Goal: Task Accomplishment & Management: Complete application form

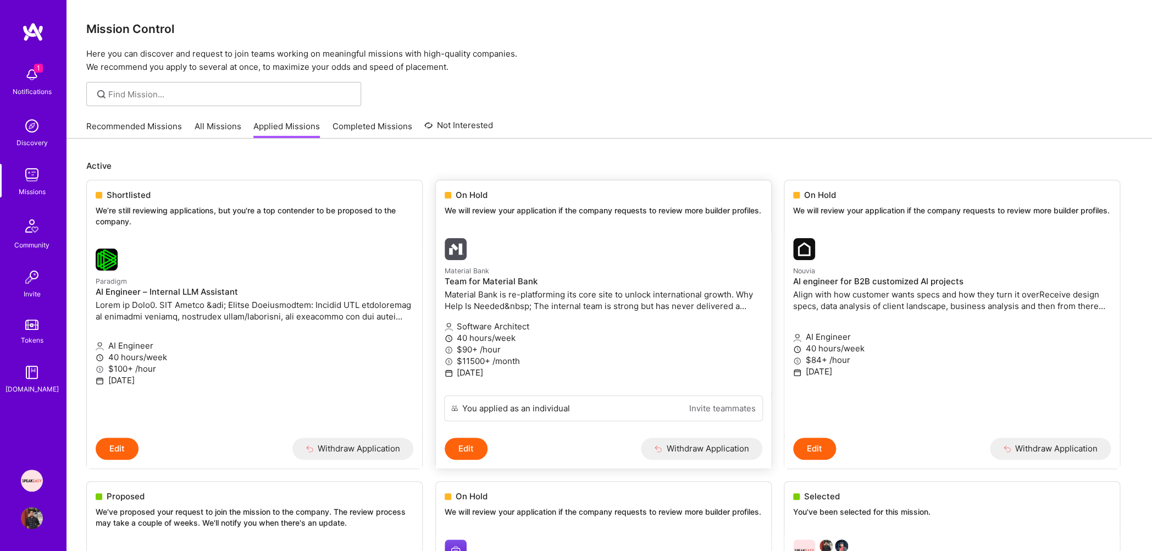
click at [605, 245] on link "Material Bank Team for Material Bank Material Bank is re-platforming its core s…" at bounding box center [603, 312] width 335 height 166
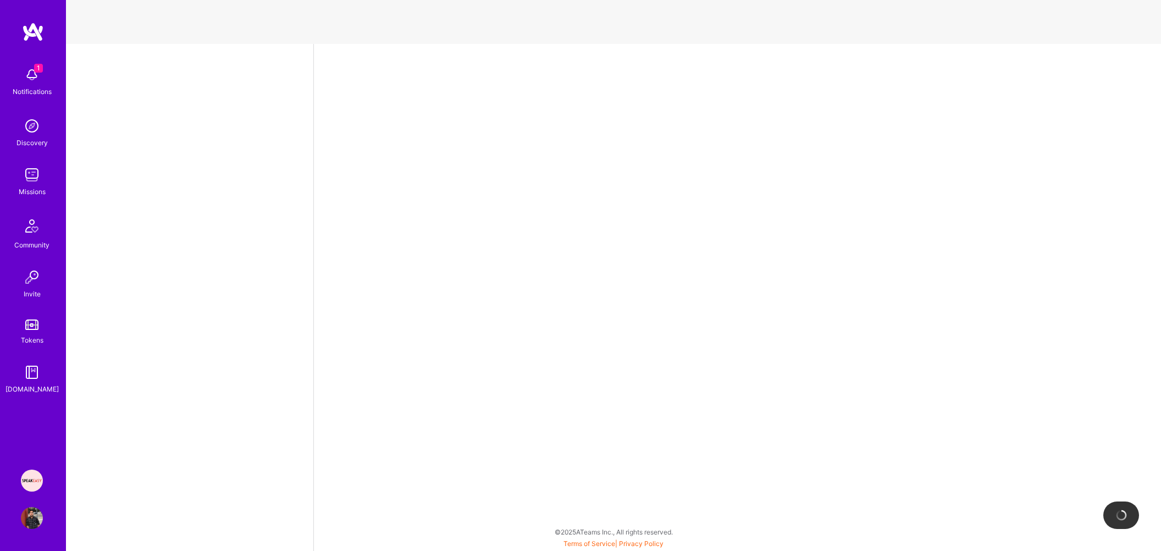
select select "IN"
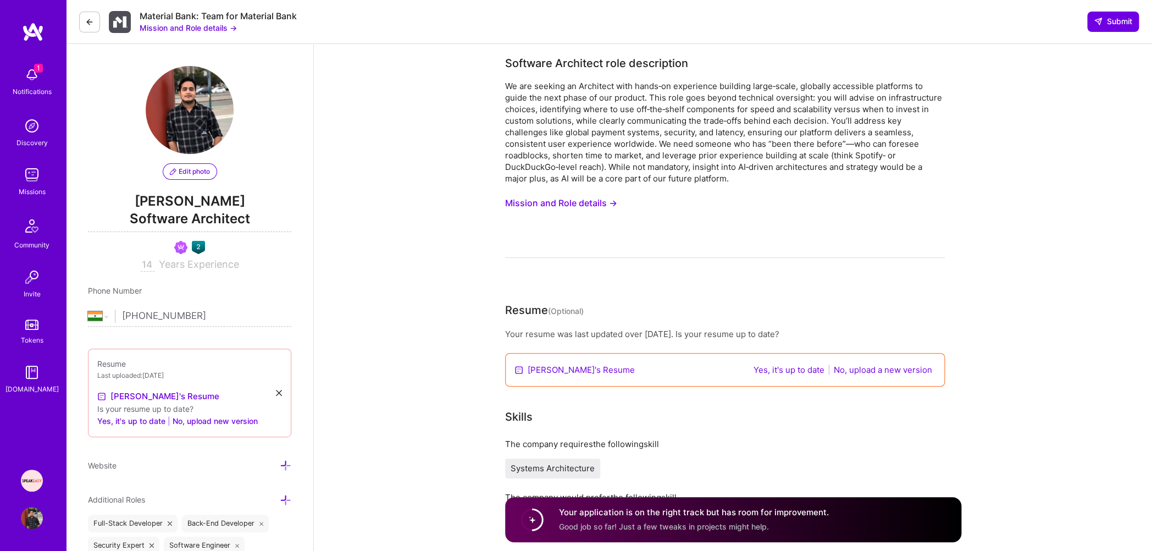
click at [218, 29] on button "Mission and Role details →" at bounding box center [188, 28] width 97 height 12
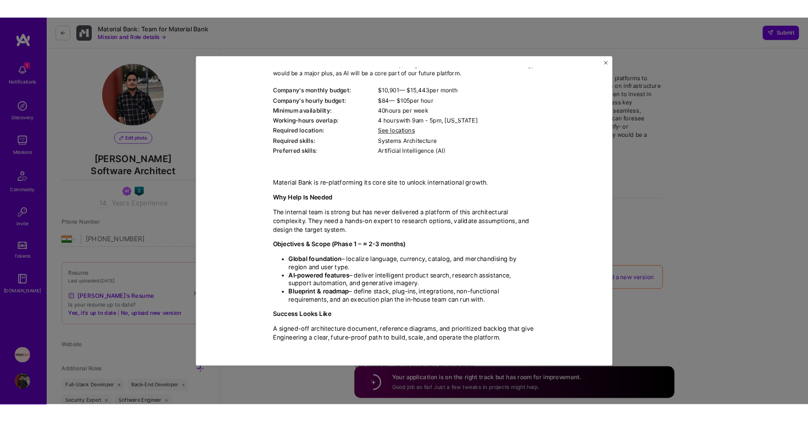
scroll to position [146, 0]
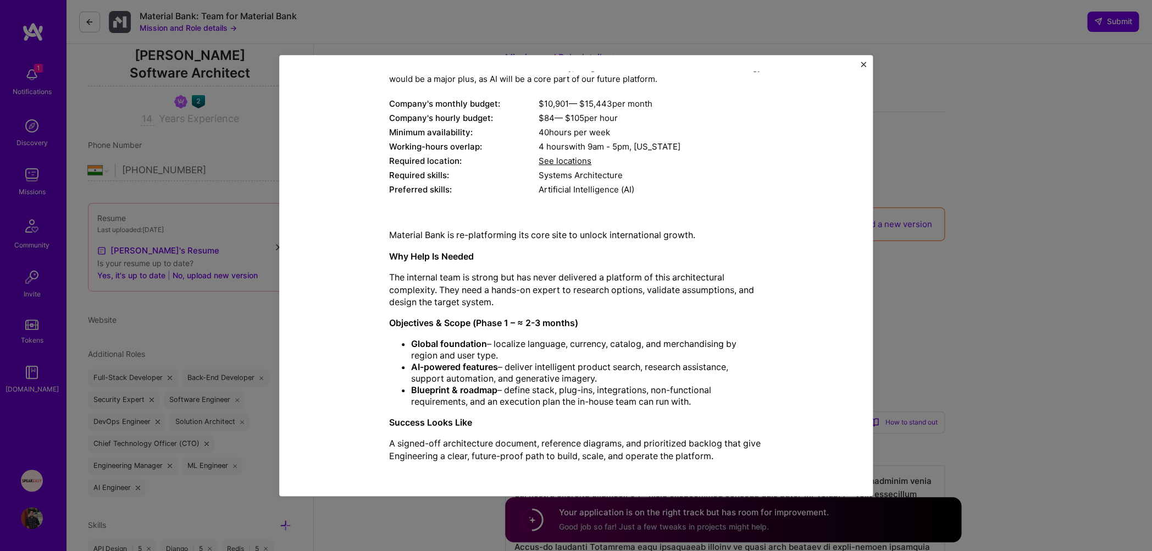
drag, startPoint x: 500, startPoint y: 356, endPoint x: 406, endPoint y: 341, distance: 95.1
click at [411, 341] on li "Global foundation – localize language, currency, catalog, and merchandising by …" at bounding box center [587, 349] width 352 height 23
click at [420, 359] on li "Global foundation – localize language, currency, catalog, and merchandising by …" at bounding box center [587, 349] width 352 height 23
drag, startPoint x: 407, startPoint y: 342, endPoint x: 488, endPoint y: 295, distance: 94.1
click at [498, 345] on li "Global foundation – localize language, currency, catalog, and merchandising by …" at bounding box center [587, 349] width 352 height 23
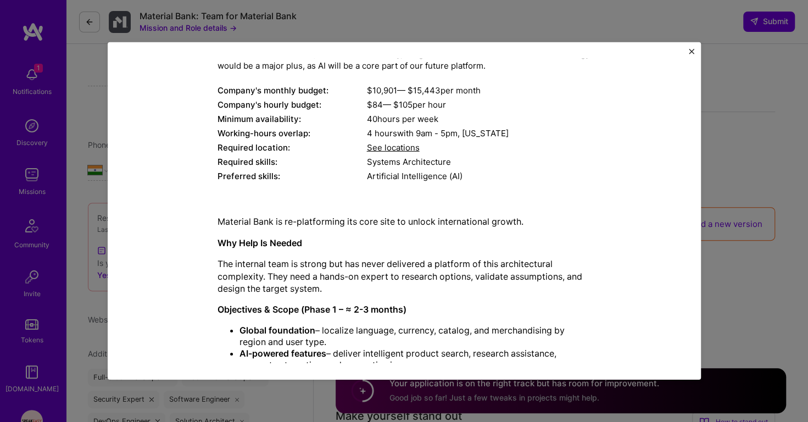
click at [455, 259] on p "The internal team is strong but has never delivered a platform of this architec…" at bounding box center [405, 276] width 374 height 37
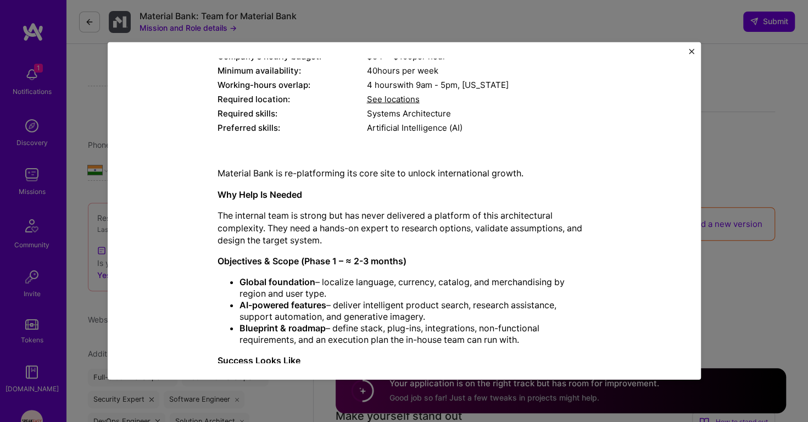
scroll to position [282, 0]
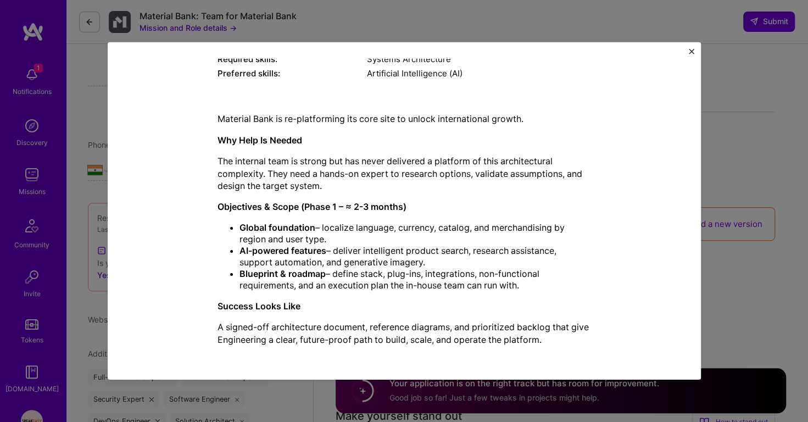
drag, startPoint x: 316, startPoint y: 230, endPoint x: 336, endPoint y: 237, distance: 20.9
click at [336, 237] on li "Global foundation – localize language, currency, catalog, and merchandising by …" at bounding box center [416, 233] width 352 height 23
click at [345, 235] on li "Global foundation – localize language, currency, catalog, and merchandising by …" at bounding box center [416, 233] width 352 height 23
drag, startPoint x: 345, startPoint y: 235, endPoint x: 235, endPoint y: 224, distance: 109.9
click at [240, 224] on li "Global foundation – localize language, currency, catalog, and merchandising by …" at bounding box center [416, 233] width 352 height 23
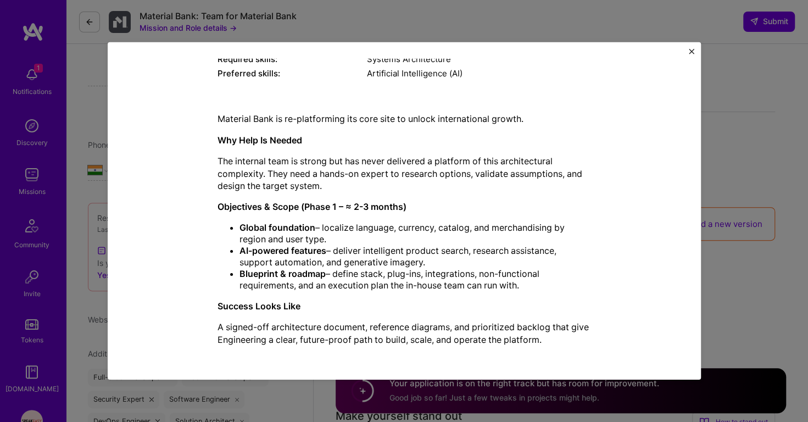
drag, startPoint x: 331, startPoint y: 248, endPoint x: 430, endPoint y: 259, distance: 99.5
click at [430, 259] on li "AI-powered features – deliver intelligent product search, research assistance, …" at bounding box center [416, 256] width 352 height 23
click at [421, 271] on li "Blueprint & roadmap – define stack, plug-ins, integrations, non-functional requ…" at bounding box center [416, 279] width 352 height 23
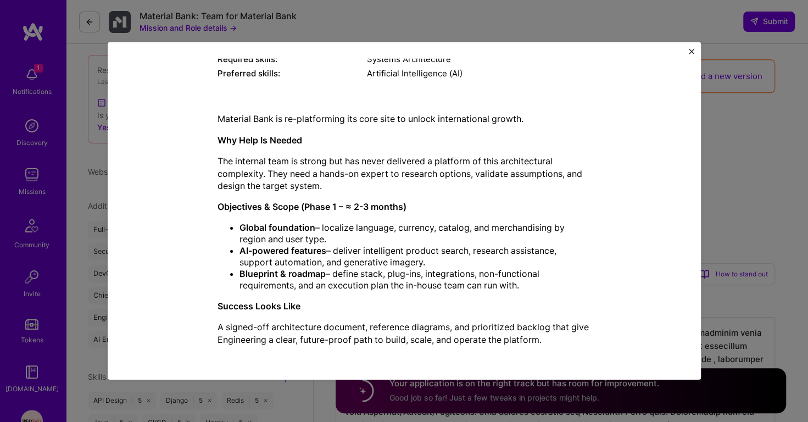
click at [693, 52] on img "Close" at bounding box center [691, 51] width 5 height 5
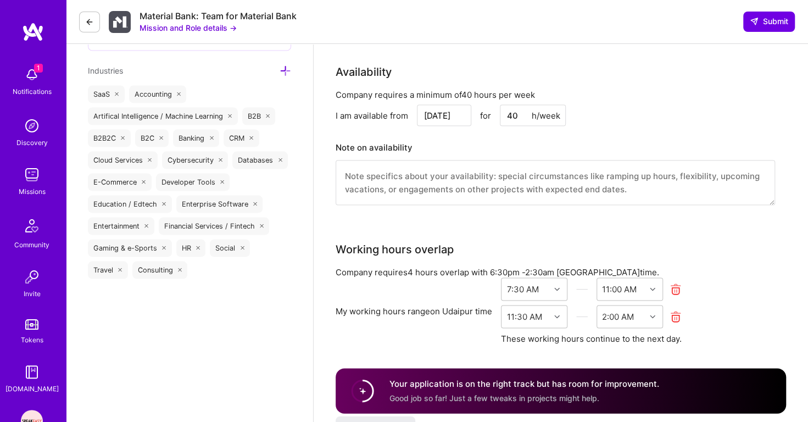
scroll to position [1088, 0]
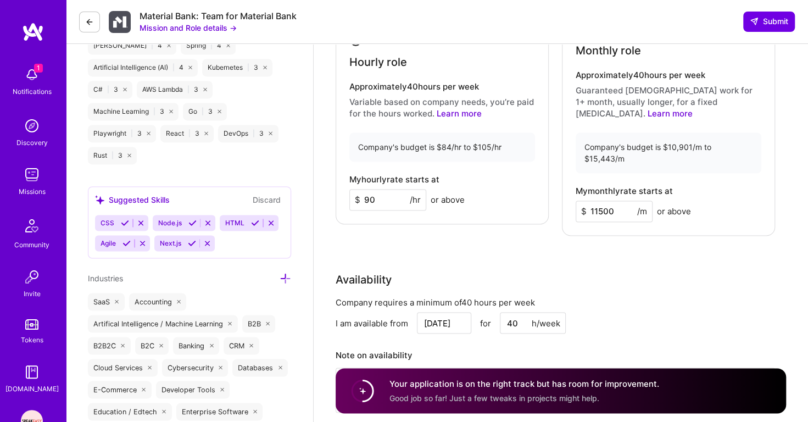
click at [382, 190] on input "90" at bounding box center [387, 199] width 77 height 21
type input "100"
click at [604, 201] on input "11500" at bounding box center [614, 211] width 77 height 21
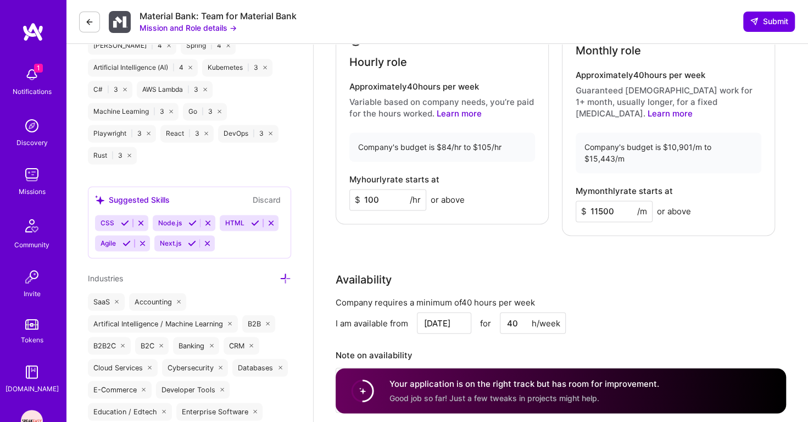
click at [604, 201] on input "11500" at bounding box center [614, 211] width 77 height 21
type input "14000"
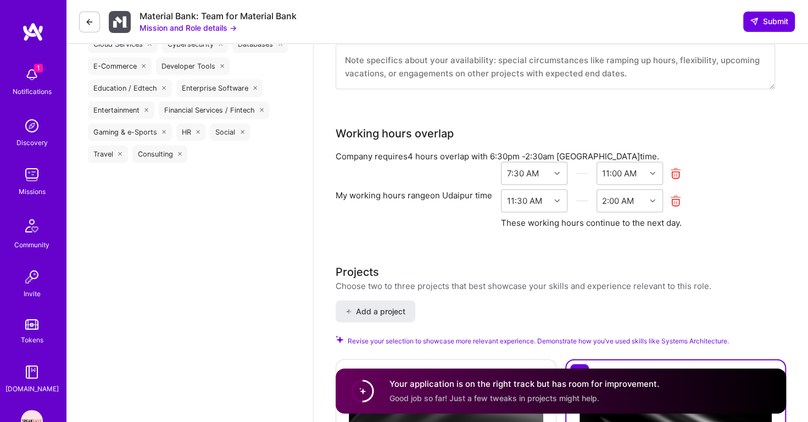
scroll to position [1830, 0]
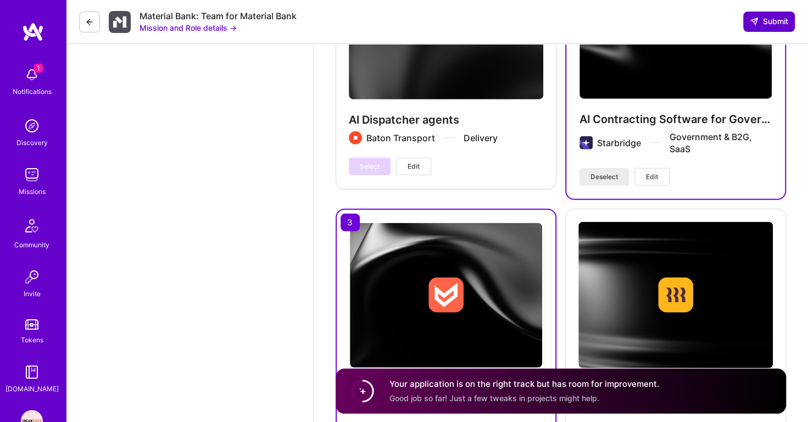
click at [763, 24] on span "Submit" at bounding box center [769, 21] width 38 height 11
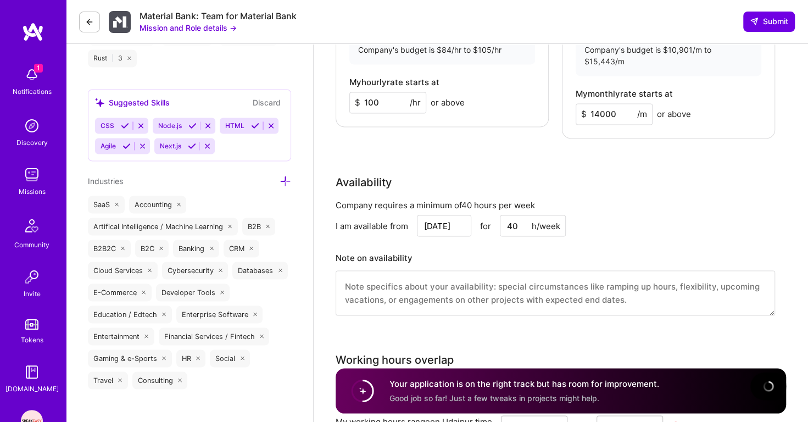
scroll to position [1162, 0]
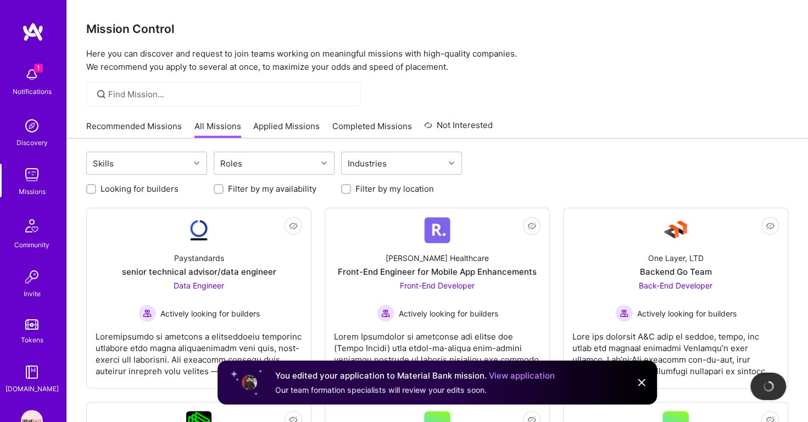
click at [29, 76] on img at bounding box center [32, 75] width 22 height 22
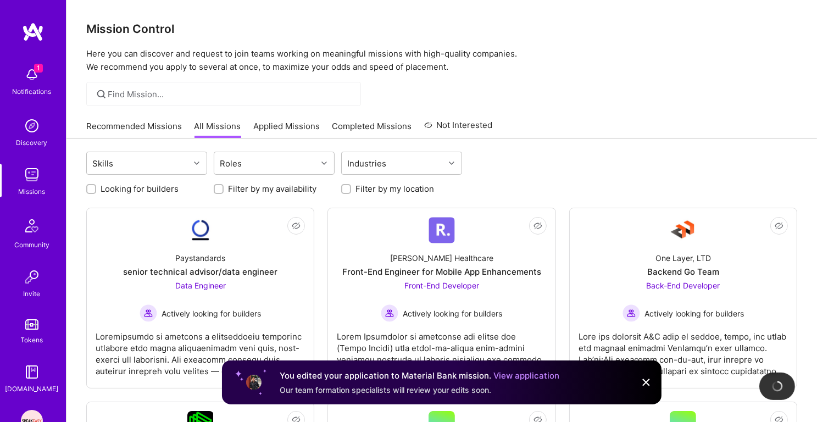
click at [29, 76] on div "1 Notifications Discovery Missions Community Invite Tokens [DOMAIN_NAME]" at bounding box center [33, 228] width 66 height 333
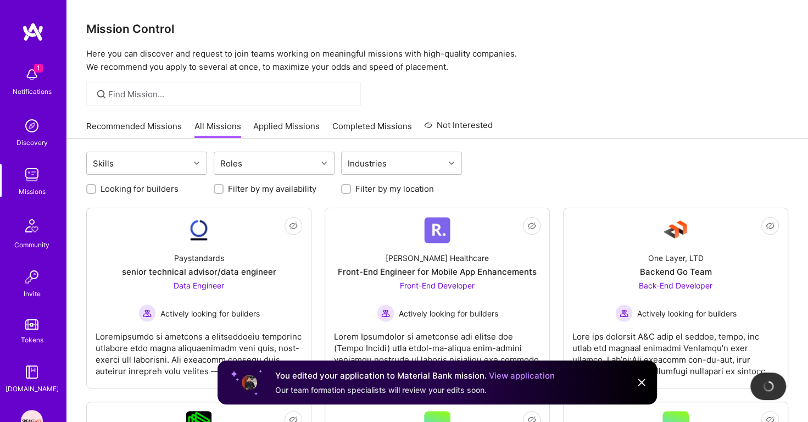
click at [29, 76] on img at bounding box center [32, 75] width 22 height 22
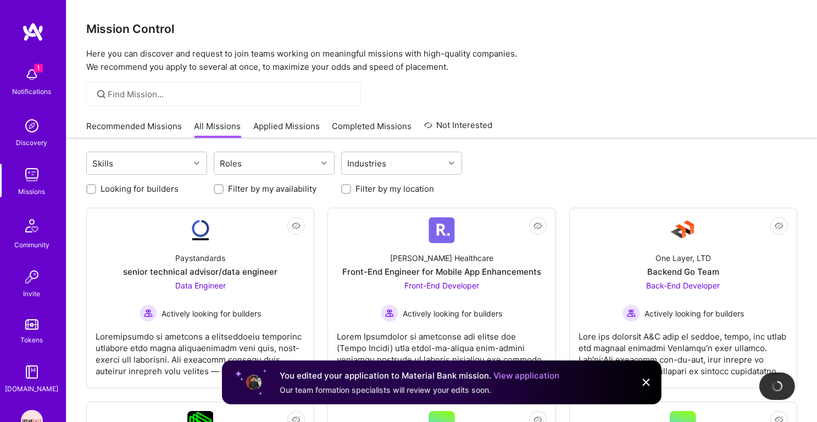
click at [29, 76] on div "1 Notifications Discovery Missions Community Invite Tokens [DOMAIN_NAME]" at bounding box center [33, 228] width 66 height 333
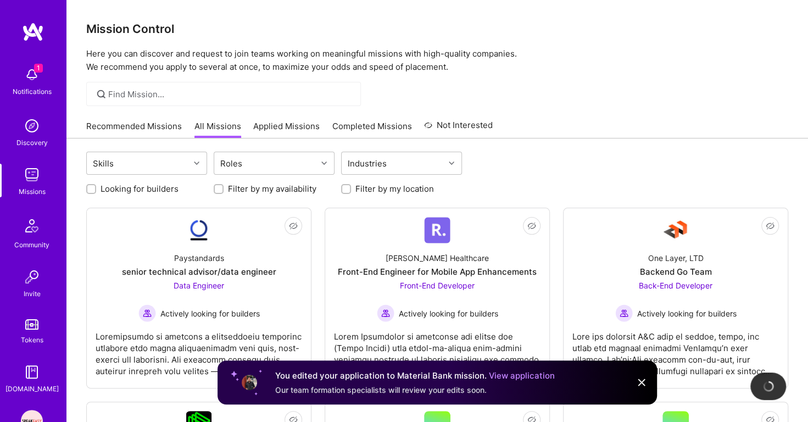
click at [29, 76] on img at bounding box center [32, 75] width 22 height 22
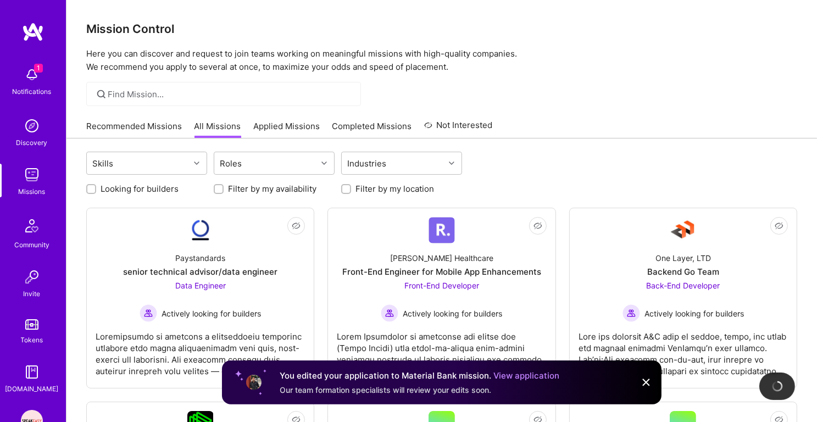
click at [29, 76] on div "1 Notifications Discovery Missions Community Invite Tokens [DOMAIN_NAME]" at bounding box center [33, 228] width 66 height 333
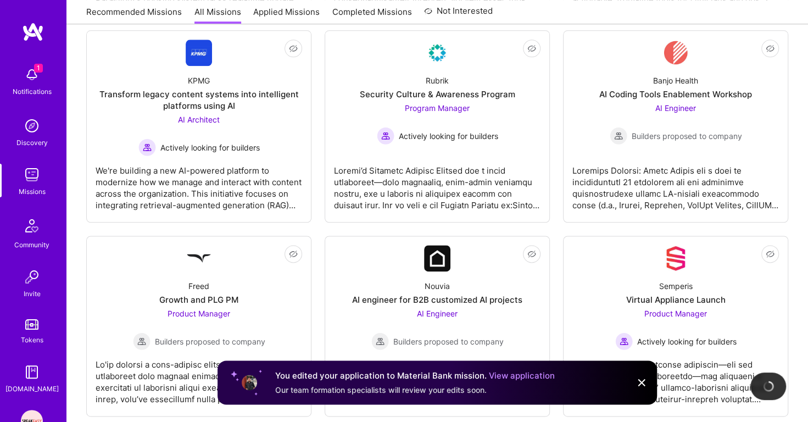
scroll to position [892, 0]
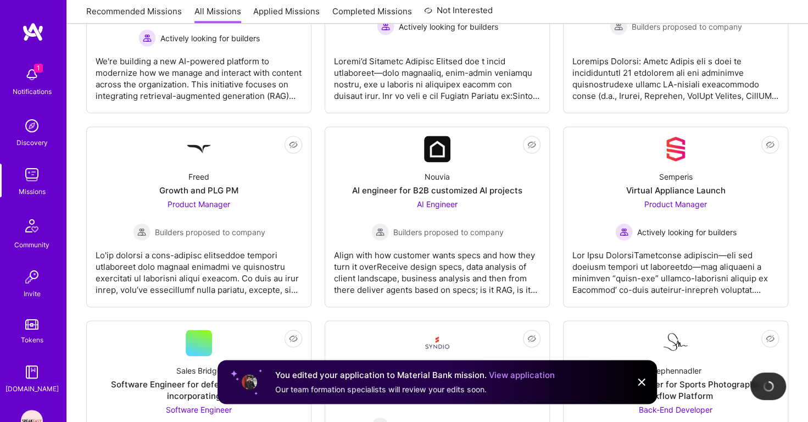
click at [34, 82] on img at bounding box center [32, 75] width 22 height 22
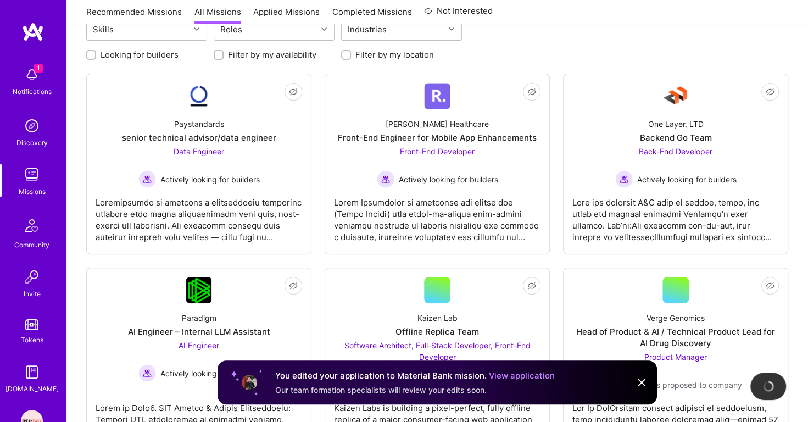
scroll to position [0, 0]
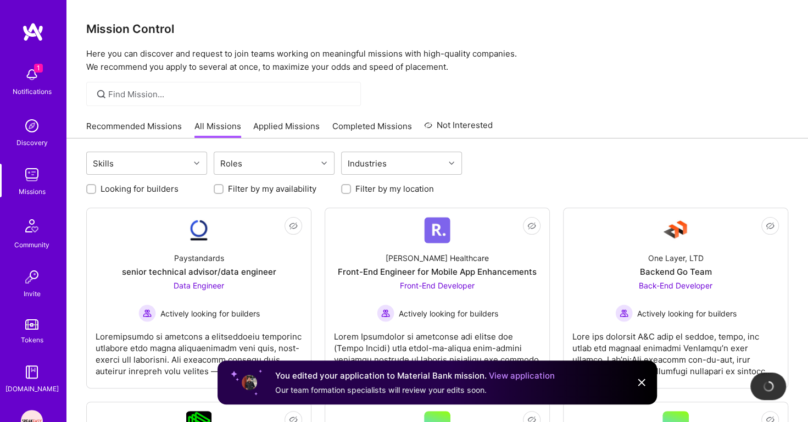
click at [291, 131] on link "Applied Missions" at bounding box center [286, 129] width 66 height 18
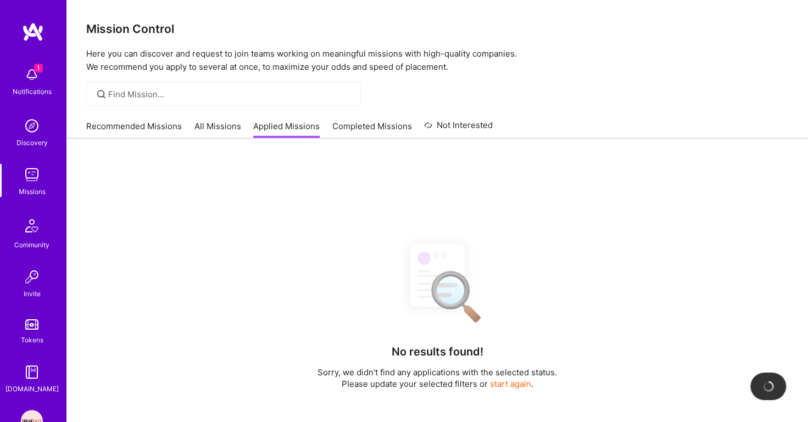
click at [143, 120] on link "Recommended Missions" at bounding box center [134, 129] width 96 height 18
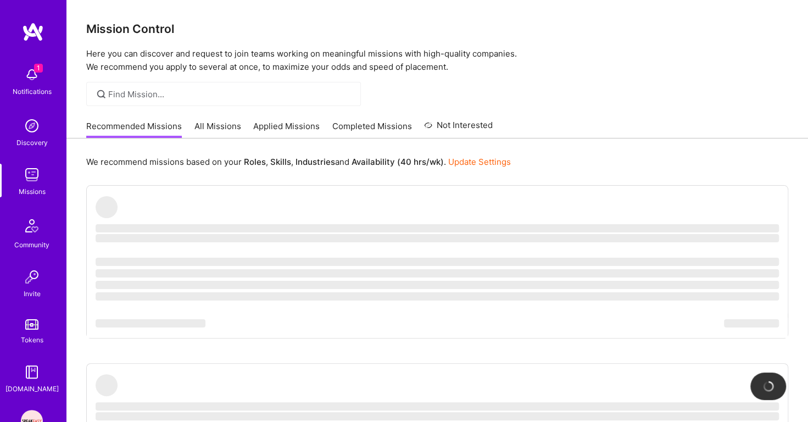
click at [26, 130] on img at bounding box center [32, 126] width 22 height 22
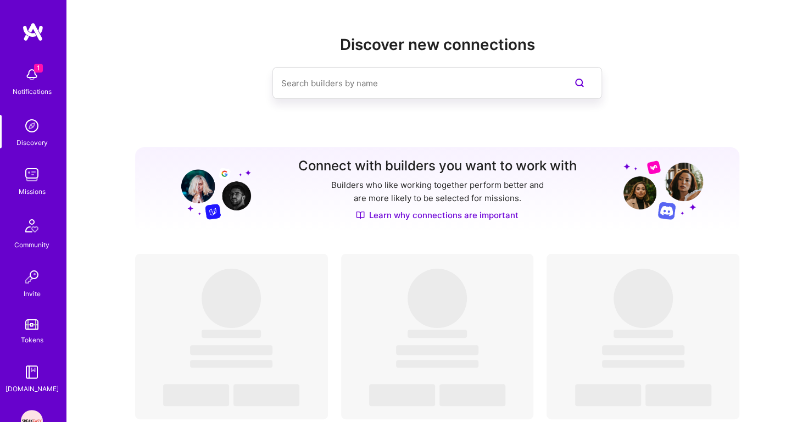
click at [36, 82] on img at bounding box center [32, 75] width 22 height 22
click at [29, 126] on img at bounding box center [32, 126] width 22 height 22
click at [34, 176] on img at bounding box center [32, 175] width 22 height 22
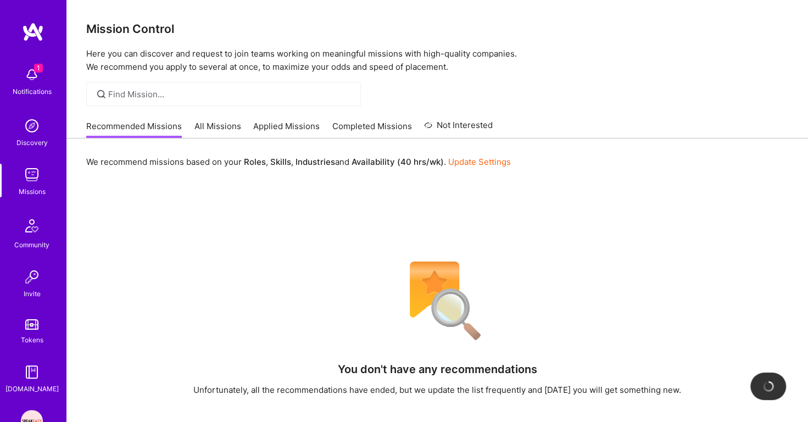
click at [30, 90] on div "Notifications" at bounding box center [32, 92] width 39 height 12
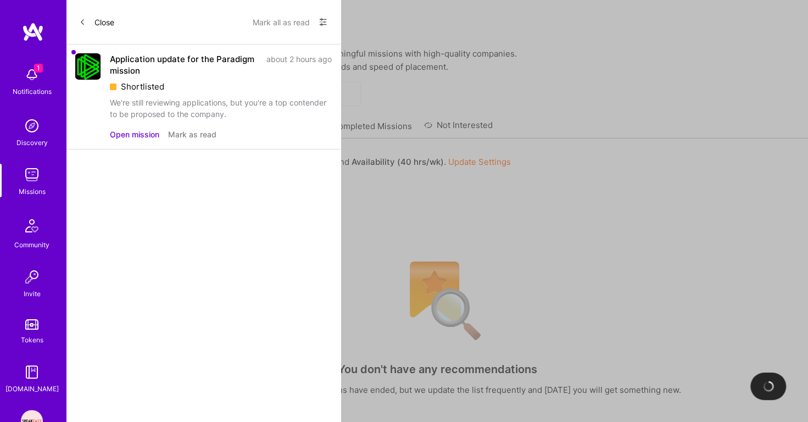
click at [32, 131] on img at bounding box center [32, 126] width 22 height 22
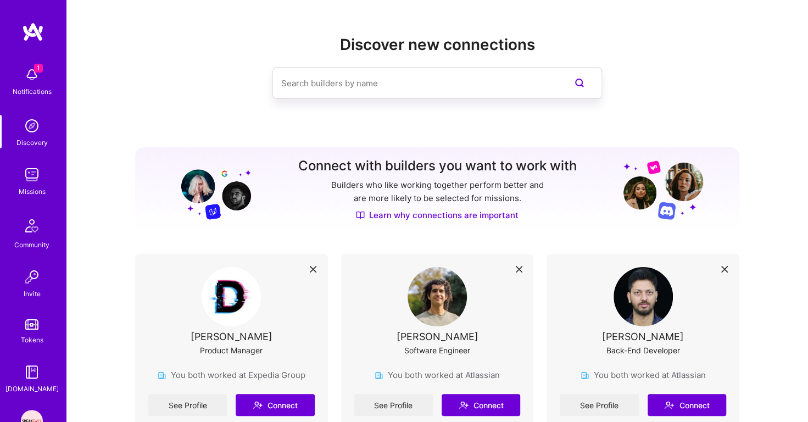
click at [31, 80] on img at bounding box center [32, 75] width 22 height 22
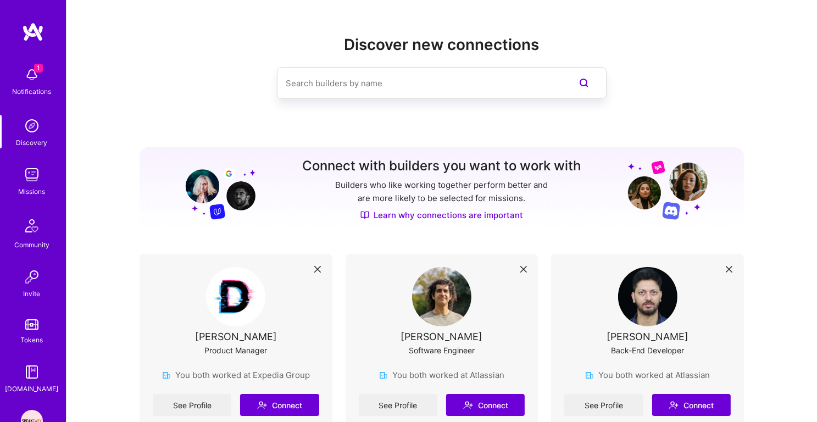
click at [29, 170] on img at bounding box center [32, 175] width 22 height 22
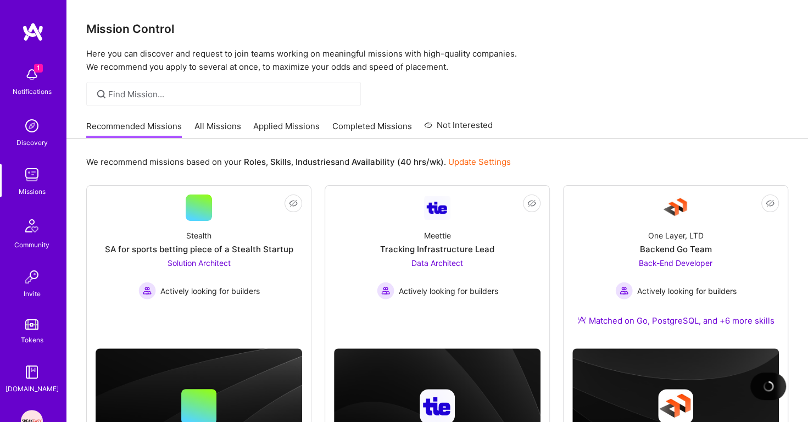
click at [302, 126] on link "Applied Missions" at bounding box center [286, 129] width 66 height 18
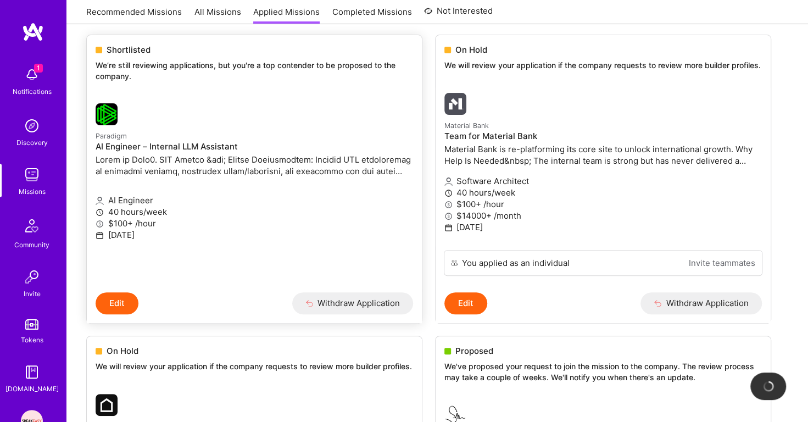
scroll to position [207, 0]
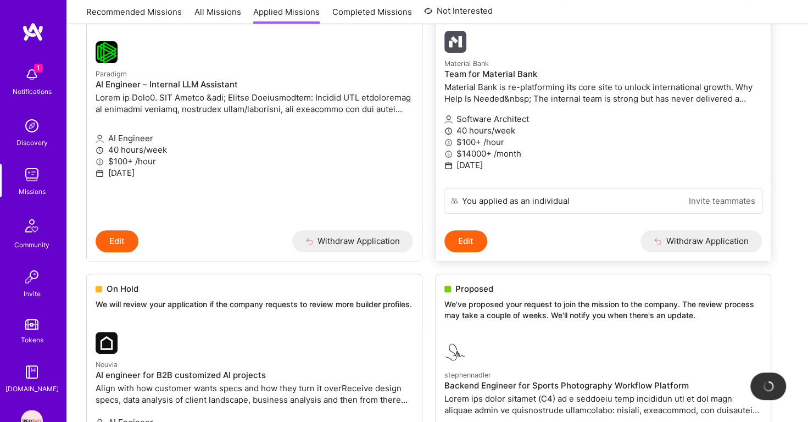
click at [535, 104] on p "Material Bank is re-platforming its core site to unlock international growth. W…" at bounding box center [604, 92] width 318 height 23
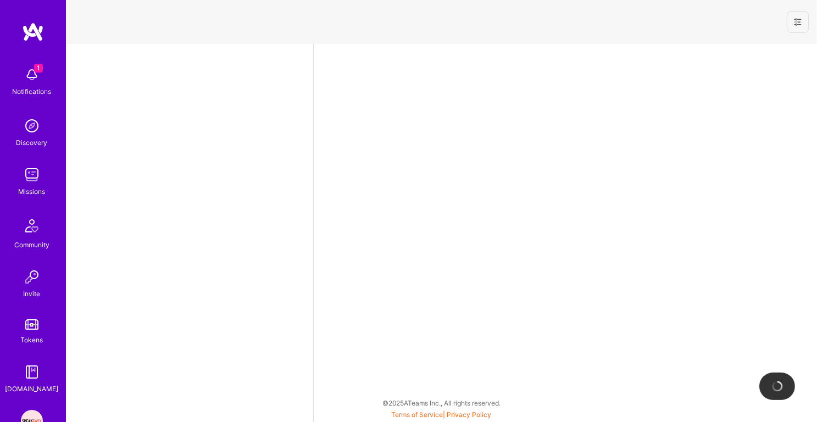
select select "IN"
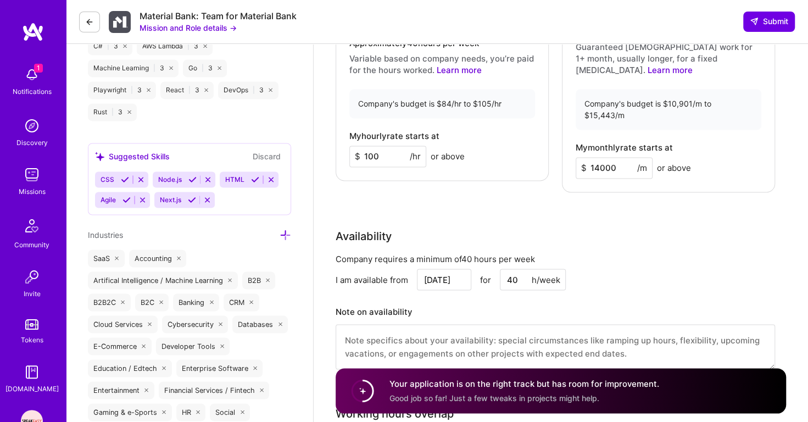
scroll to position [216, 0]
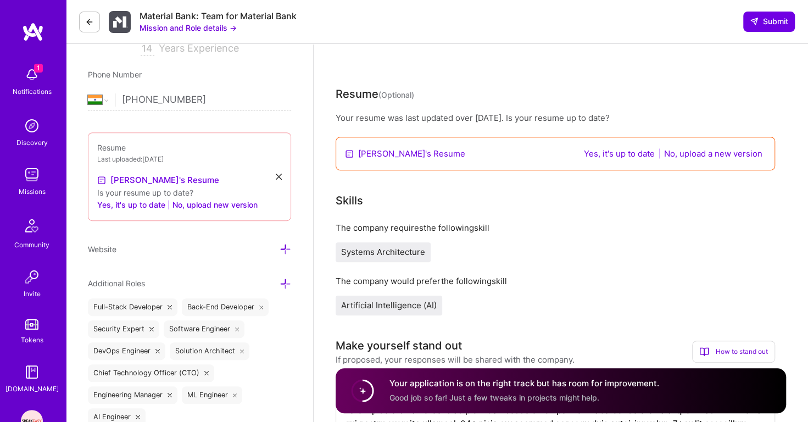
click at [21, 81] on img at bounding box center [32, 75] width 22 height 22
click at [32, 29] on img at bounding box center [33, 32] width 22 height 20
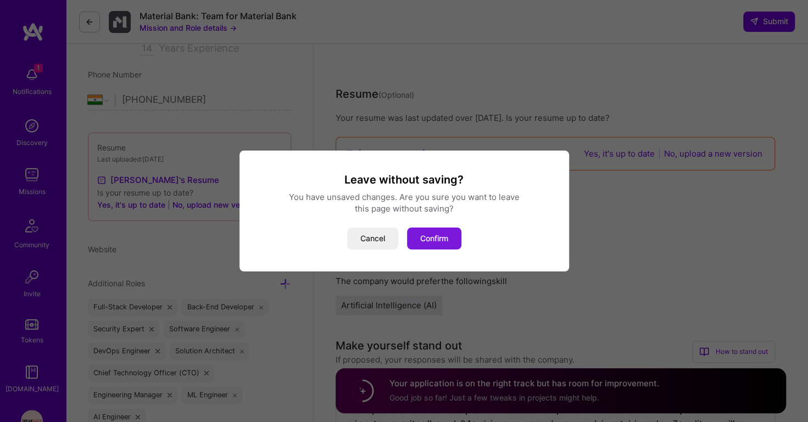
click at [442, 235] on button "Confirm" at bounding box center [434, 238] width 54 height 22
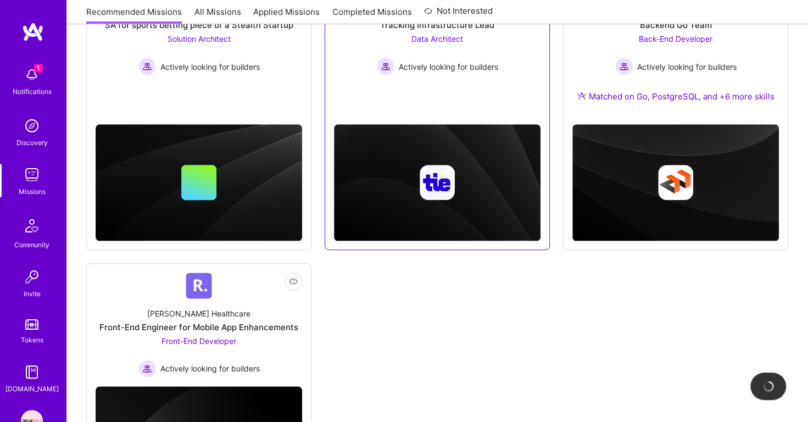
scroll to position [339, 0]
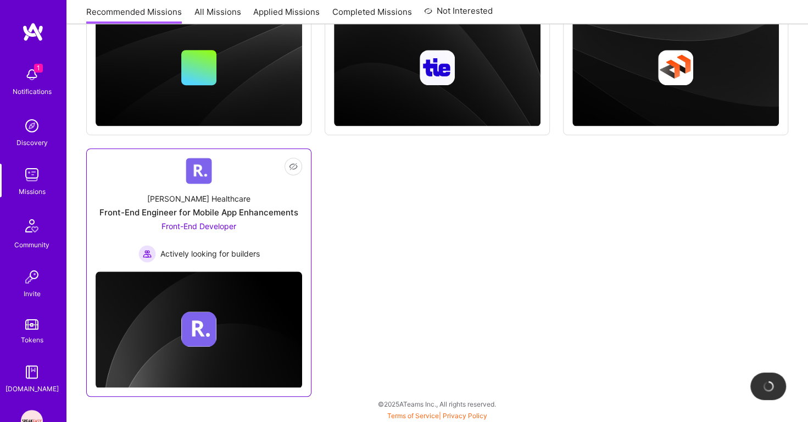
click at [256, 216] on div "Front-End Engineer for Mobile App Enhancements" at bounding box center [198, 213] width 199 height 12
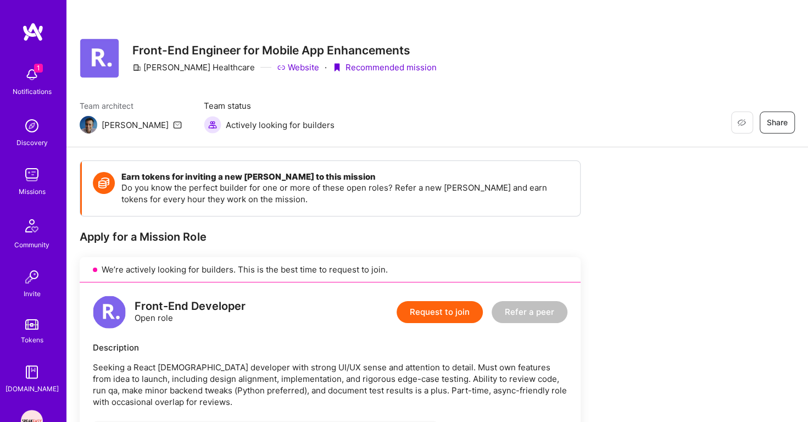
click at [36, 74] on img at bounding box center [32, 75] width 22 height 22
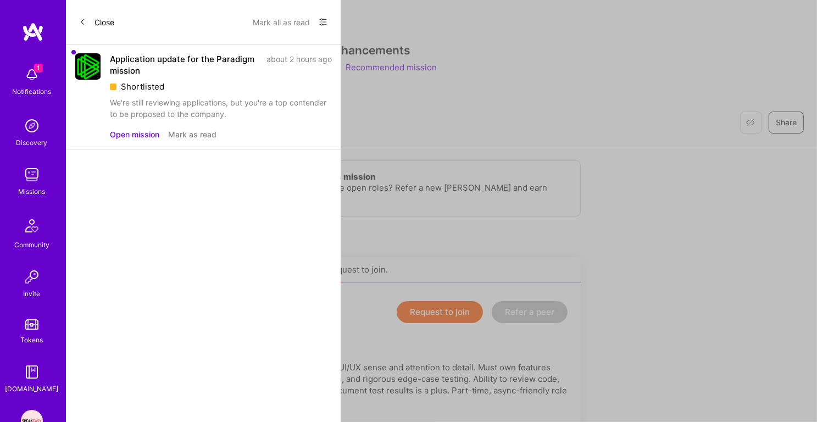
click at [35, 22] on div "1 Notifications Discovery Missions Community Invite Tokens [DOMAIN_NAME] Speake…" at bounding box center [33, 211] width 66 height 422
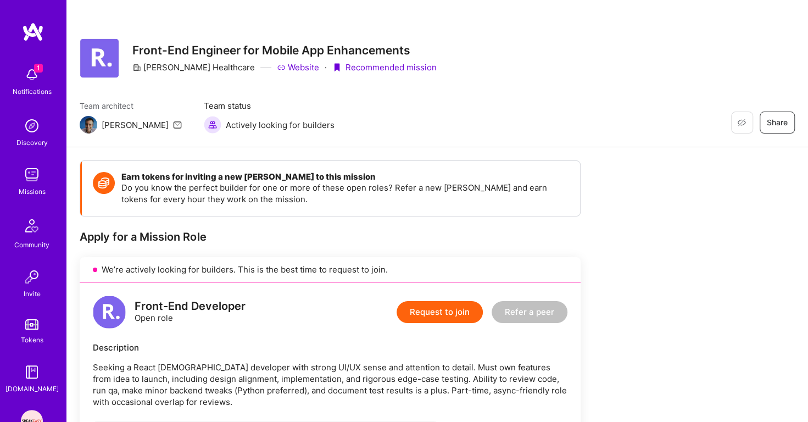
click at [31, 37] on img at bounding box center [33, 32] width 22 height 20
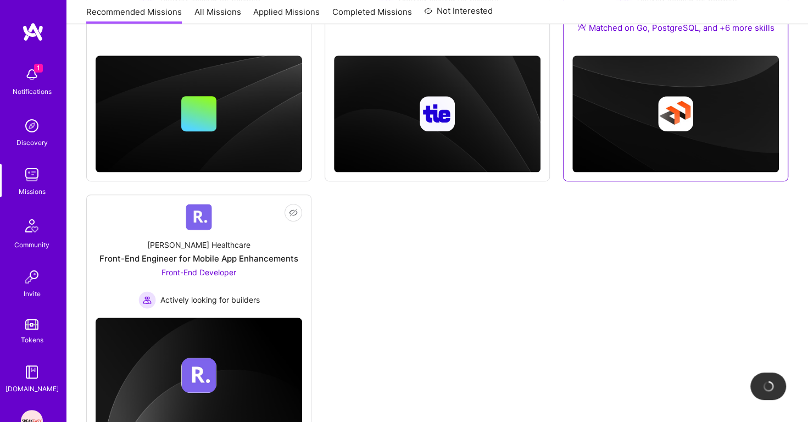
scroll to position [339, 0]
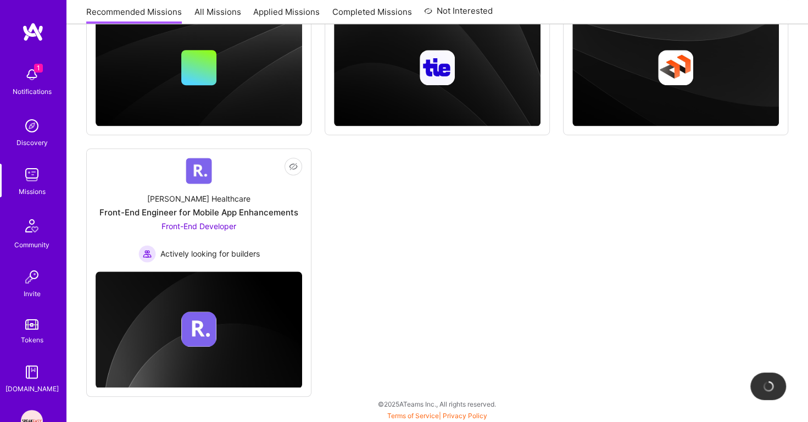
click at [25, 73] on img at bounding box center [32, 75] width 22 height 22
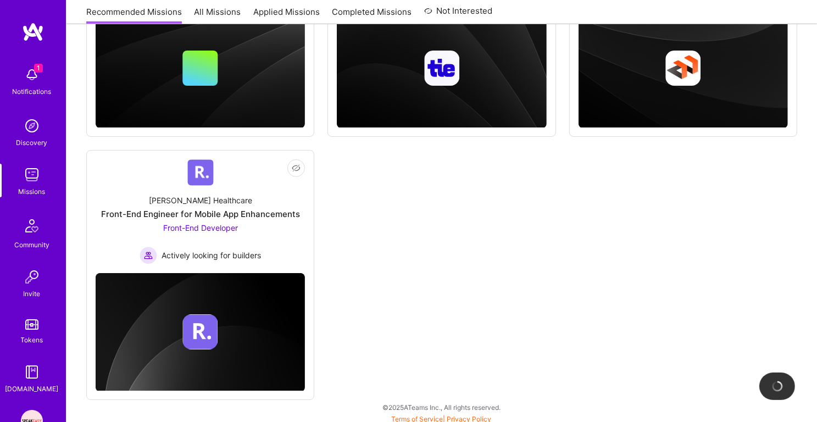
click at [442, 183] on div "1 1 Notifications Discovery Missions Community Invite Tokens [DOMAIN_NAME] Spea…" at bounding box center [408, 41] width 817 height 760
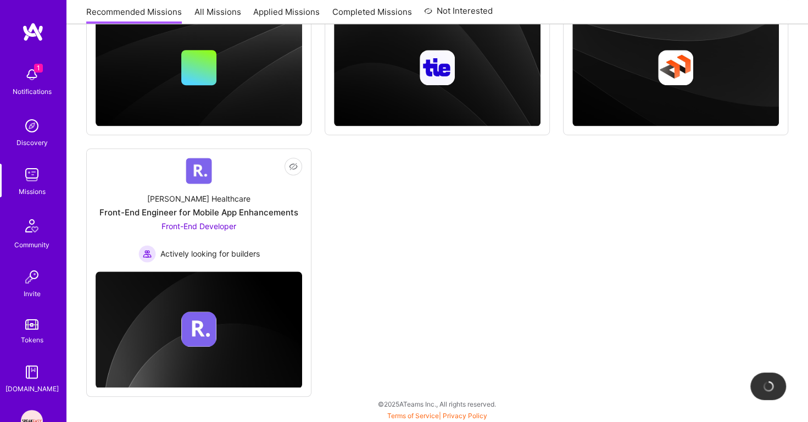
click at [22, 72] on img at bounding box center [32, 75] width 22 height 22
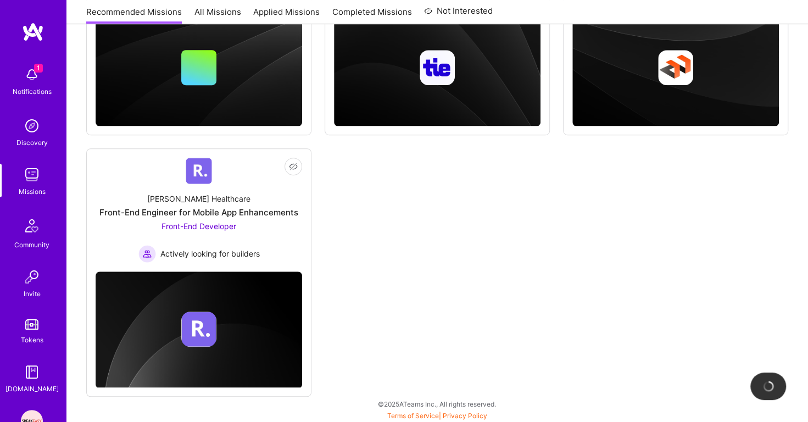
click at [29, 174] on img at bounding box center [32, 175] width 22 height 22
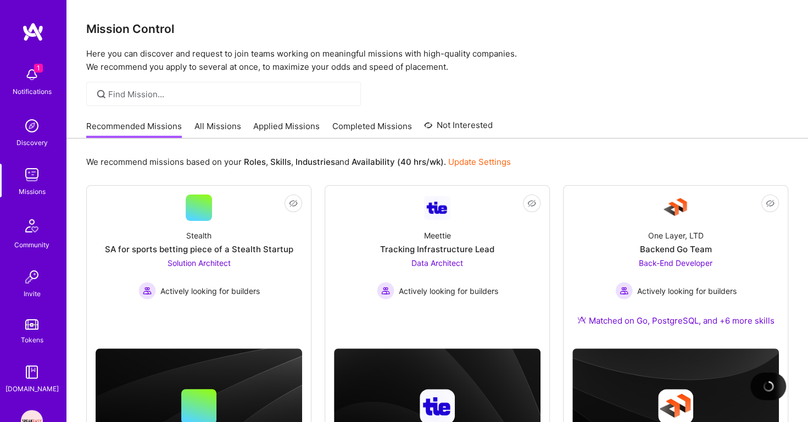
click at [282, 125] on link "Applied Missions" at bounding box center [286, 129] width 66 height 18
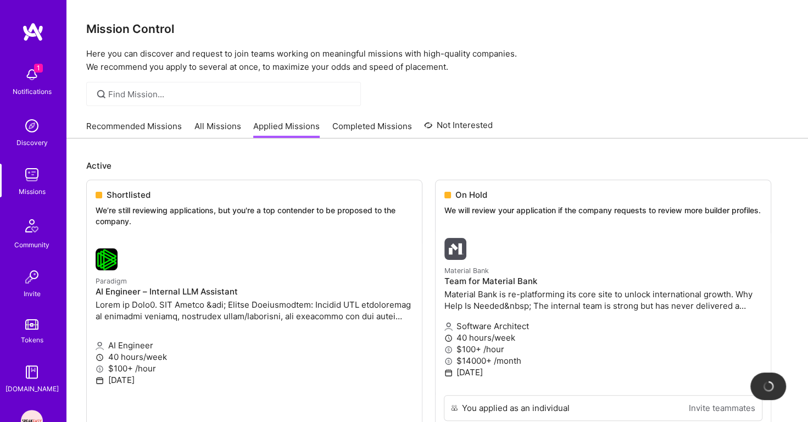
click at [26, 119] on img at bounding box center [32, 126] width 22 height 22
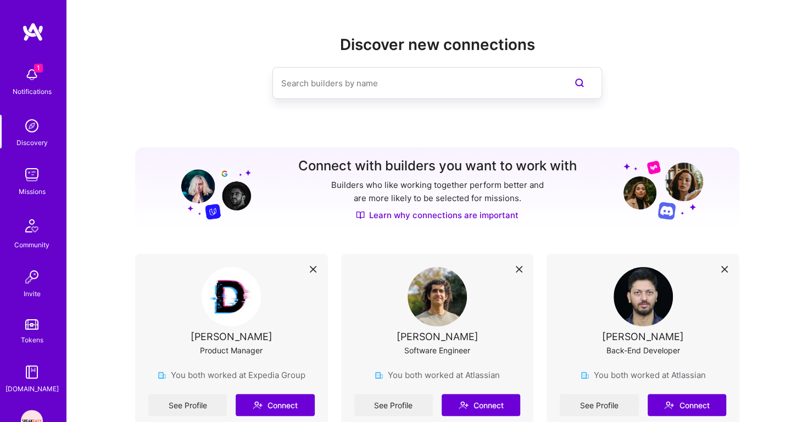
click at [29, 175] on img at bounding box center [32, 175] width 22 height 22
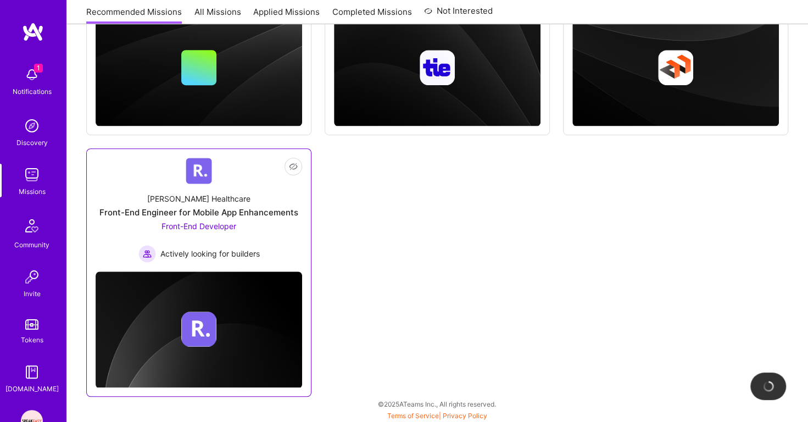
scroll to position [46, 0]
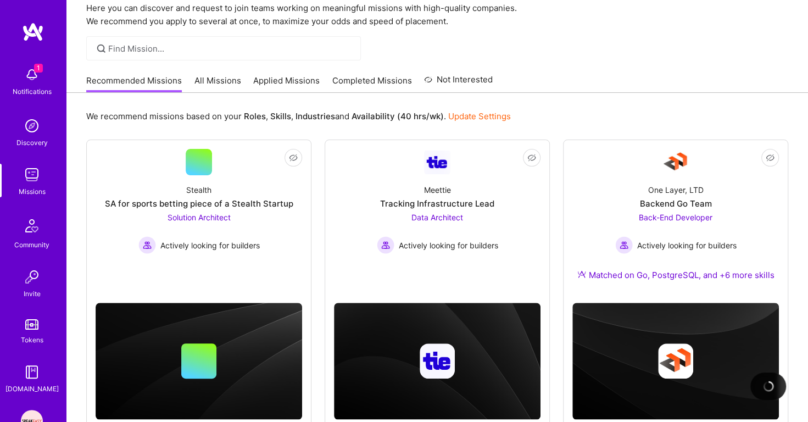
click at [303, 84] on link "Applied Missions" at bounding box center [286, 84] width 66 height 18
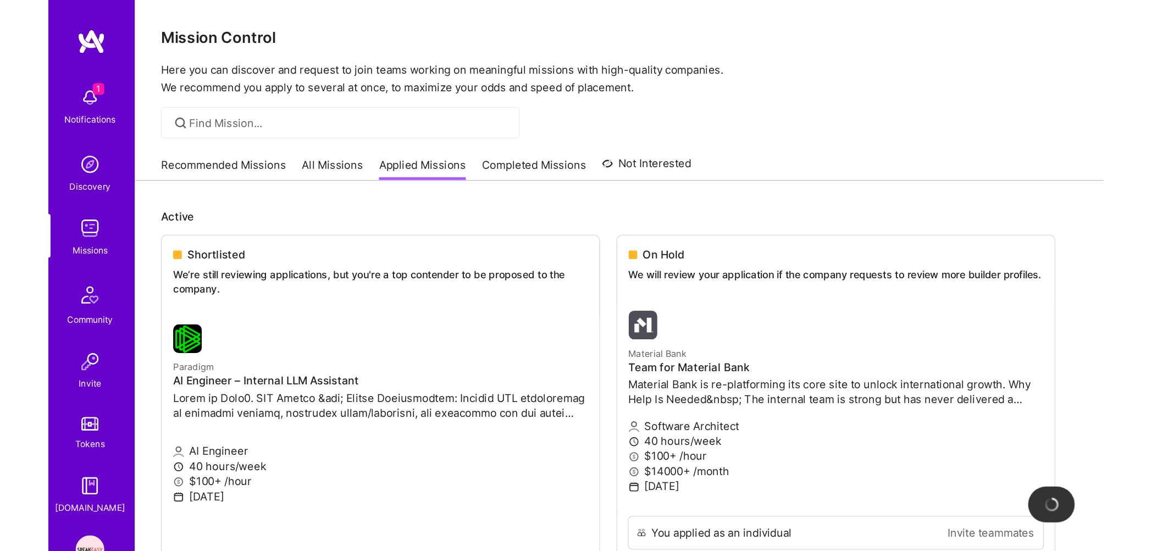
scroll to position [294, 0]
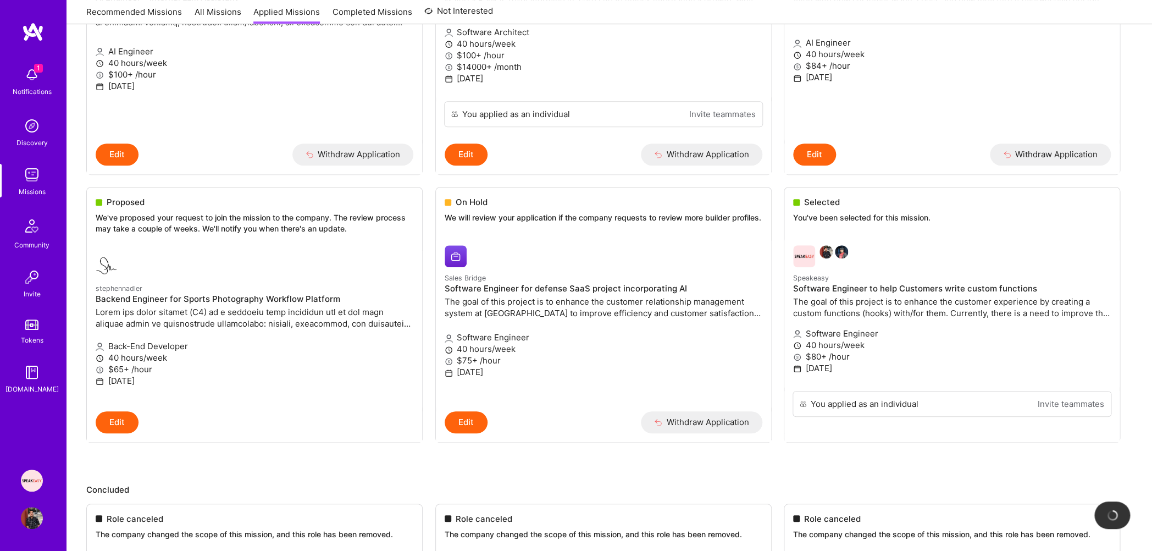
click at [36, 82] on img at bounding box center [32, 75] width 22 height 22
click at [39, 174] on img at bounding box center [32, 175] width 22 height 22
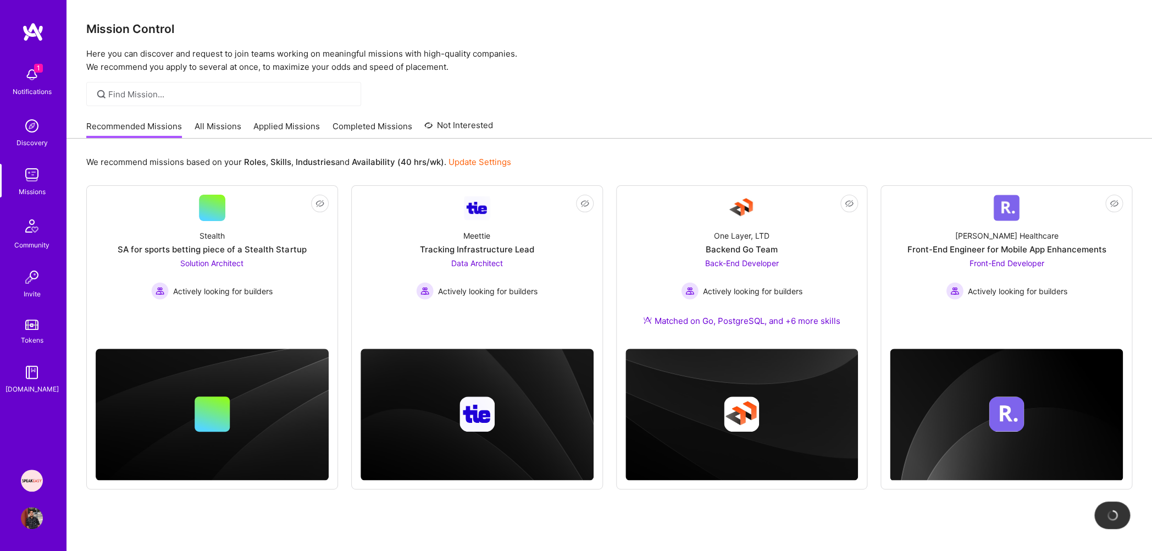
click at [298, 125] on link "Applied Missions" at bounding box center [286, 129] width 66 height 18
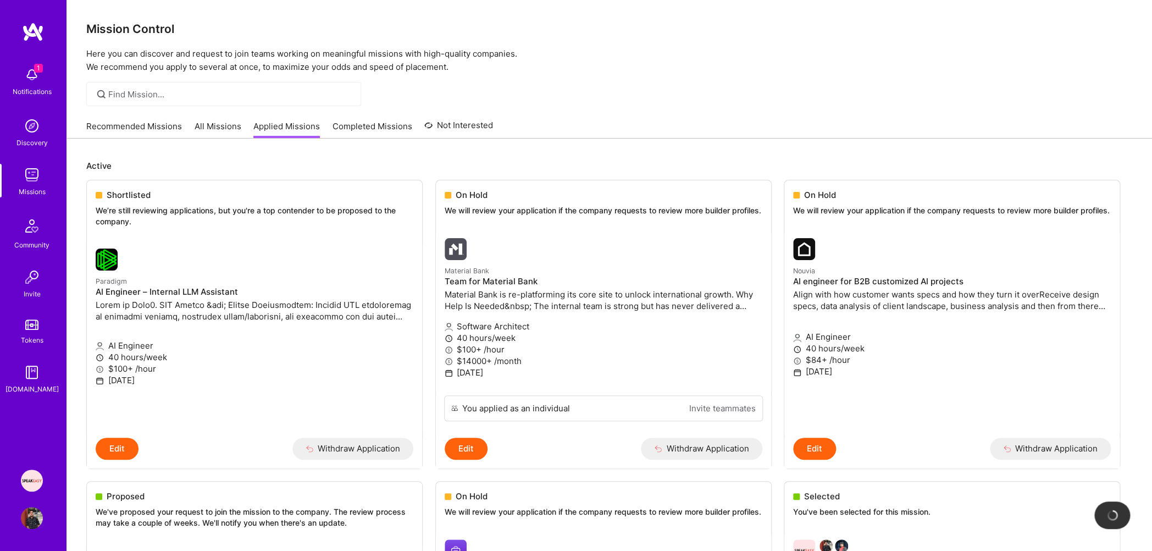
click at [32, 129] on img at bounding box center [32, 126] width 22 height 22
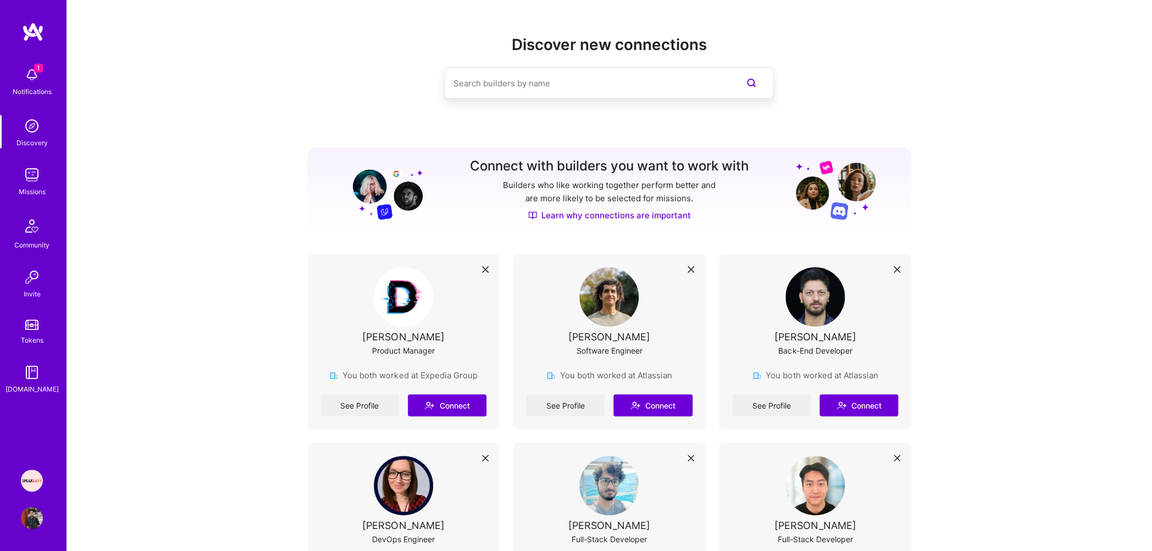
click at [32, 186] on img at bounding box center [32, 175] width 22 height 22
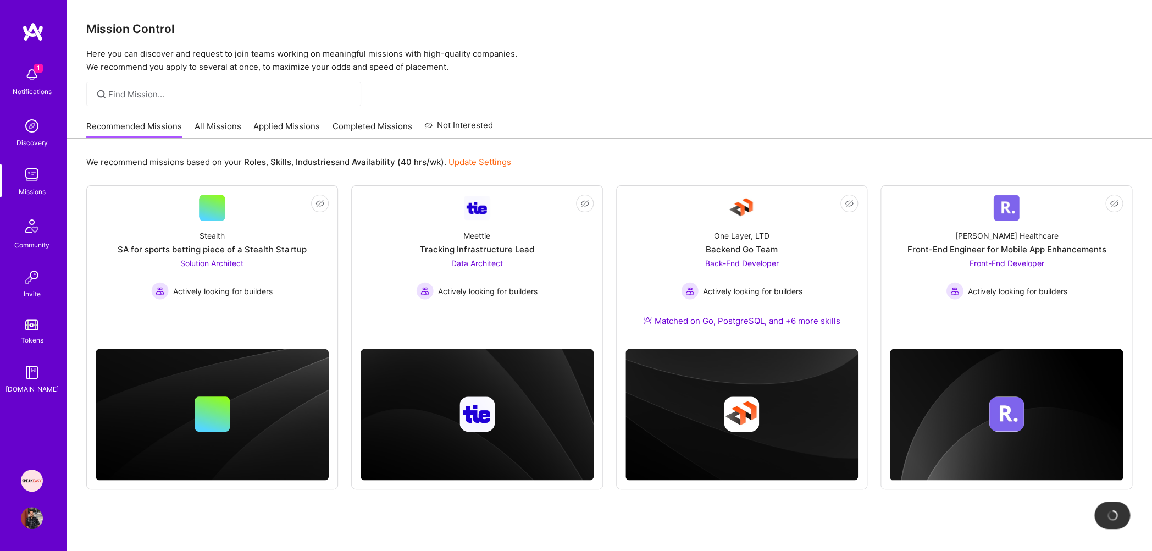
click at [244, 100] on div at bounding box center [223, 94] width 275 height 24
click at [33, 124] on img at bounding box center [32, 126] width 22 height 22
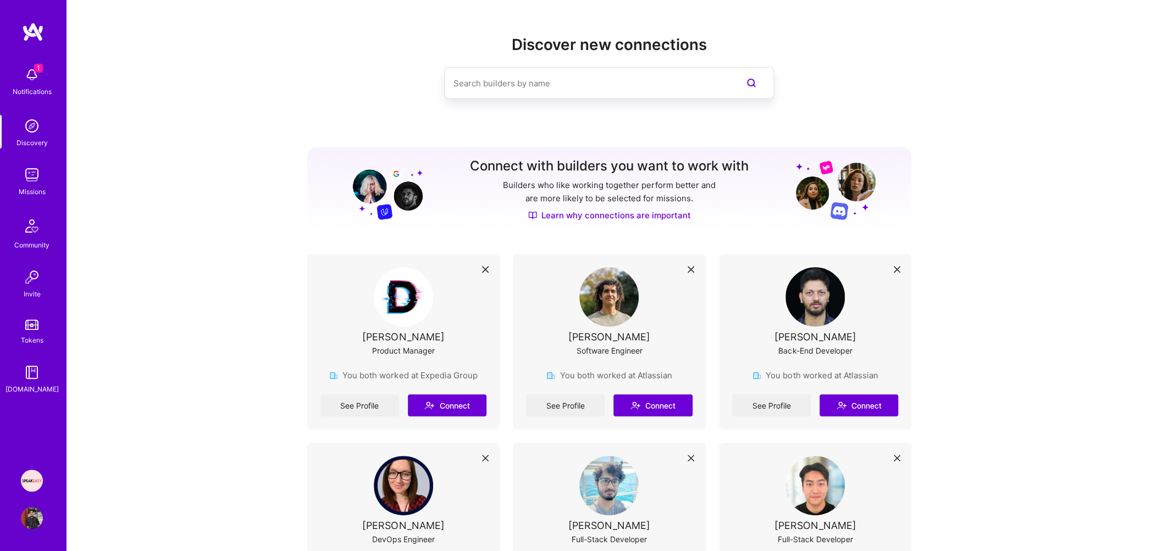
click at [36, 174] on img at bounding box center [32, 175] width 22 height 22
